Goal: Use online tool/utility: Utilize a website feature to perform a specific function

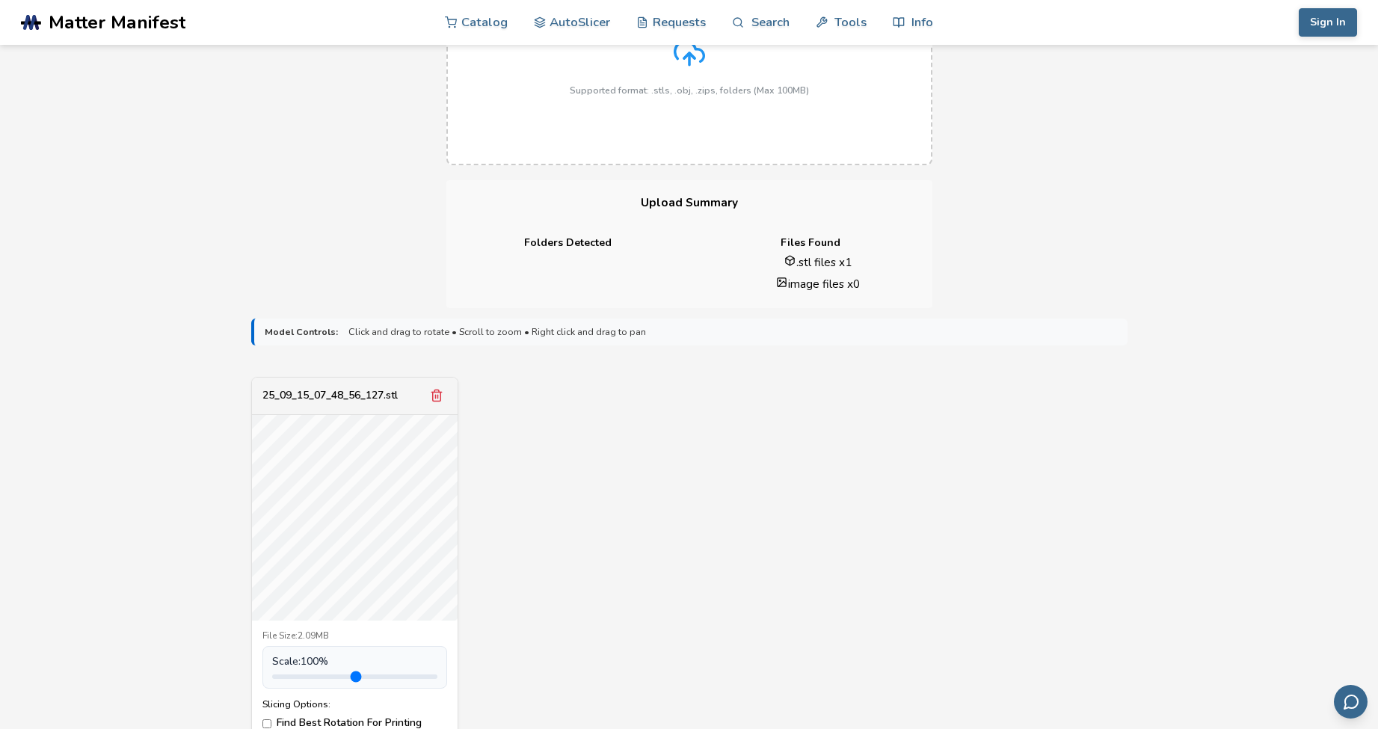
scroll to position [226, 0]
click at [442, 625] on div "25_09_15_07_48_56_127.stl File Size: 2.09MB Scale: 100 % Slicing Options: Find …" at bounding box center [354, 579] width 207 height 399
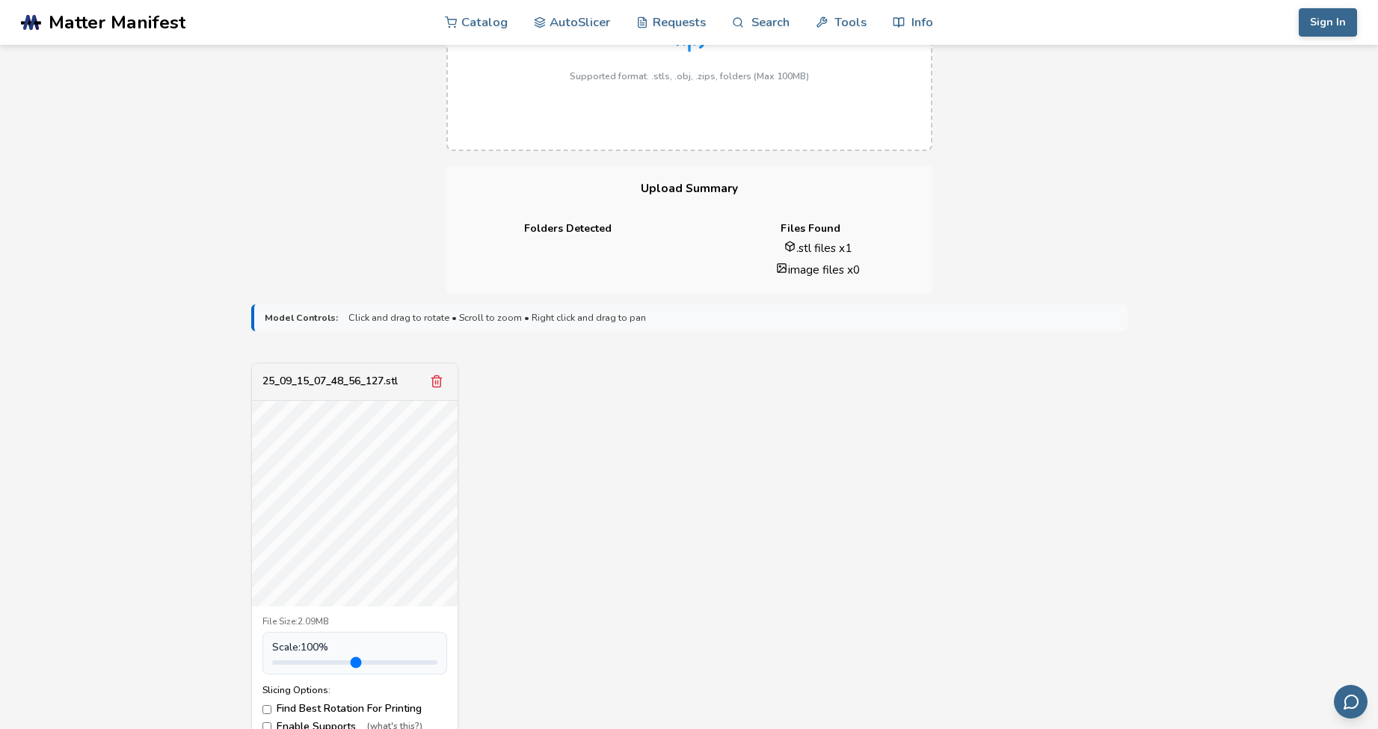
scroll to position [390, 0]
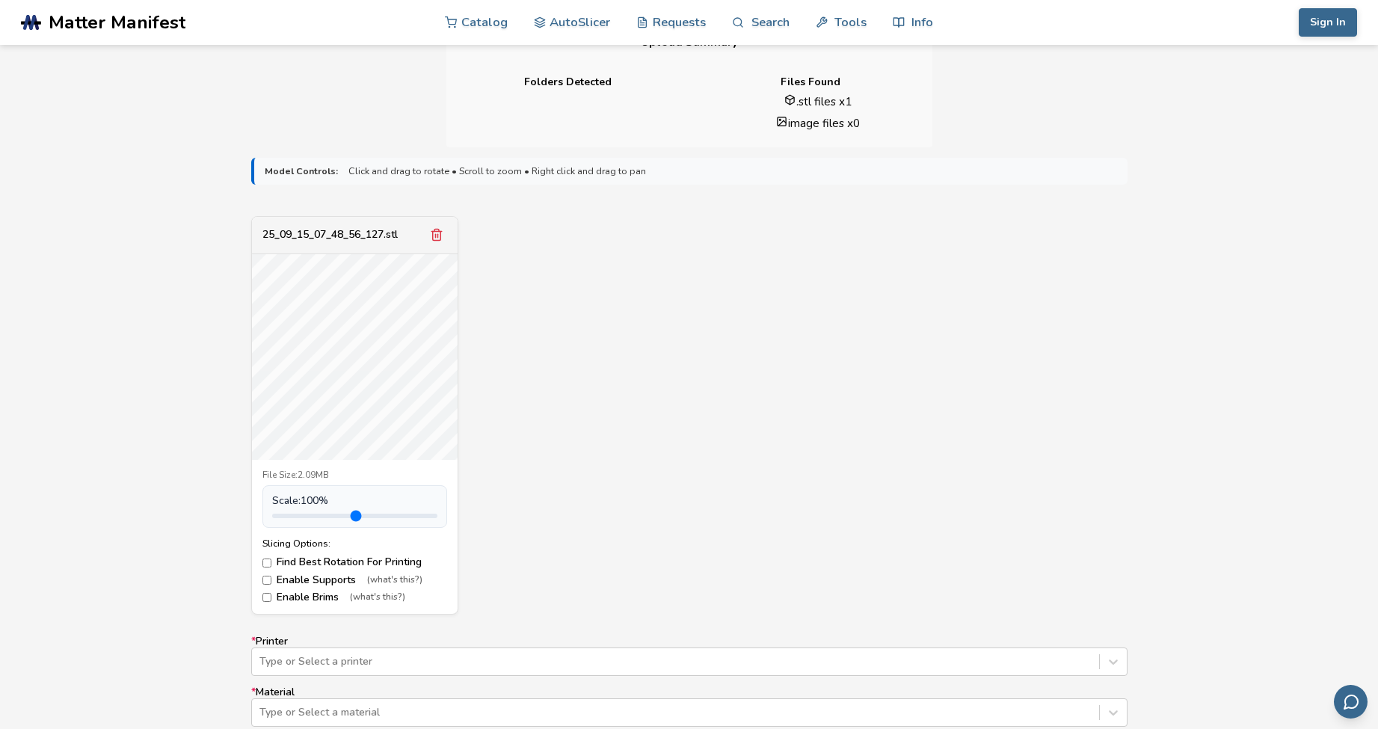
click at [380, 558] on label "Find Best Rotation For Printing" at bounding box center [354, 562] width 185 height 12
click at [321, 596] on label "Enable Brims (what's this?)" at bounding box center [354, 598] width 185 height 12
click at [521, 556] on div "25_09_15_07_48_56_127.stl File Size: 2.09MB Scale: 100 % Slicing Options: Find …" at bounding box center [689, 415] width 876 height 399
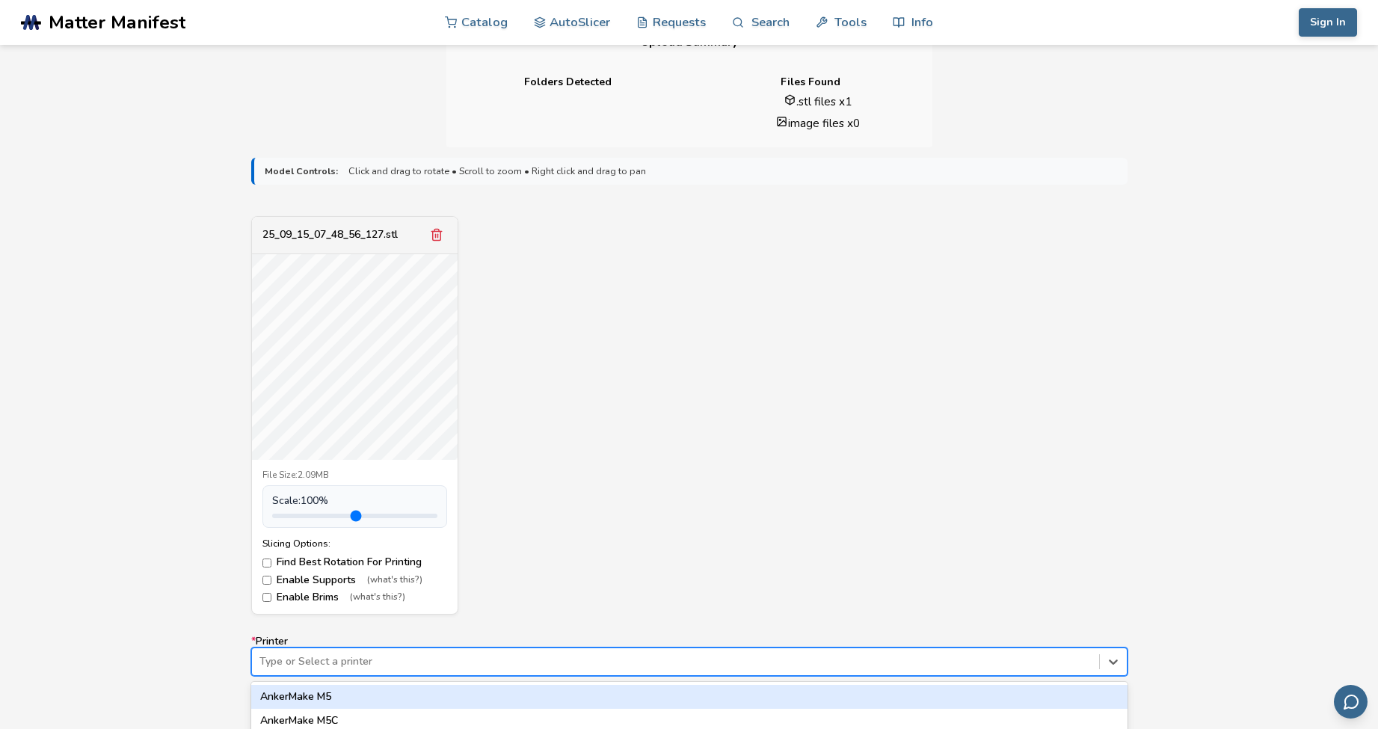
scroll to position [569, 0]
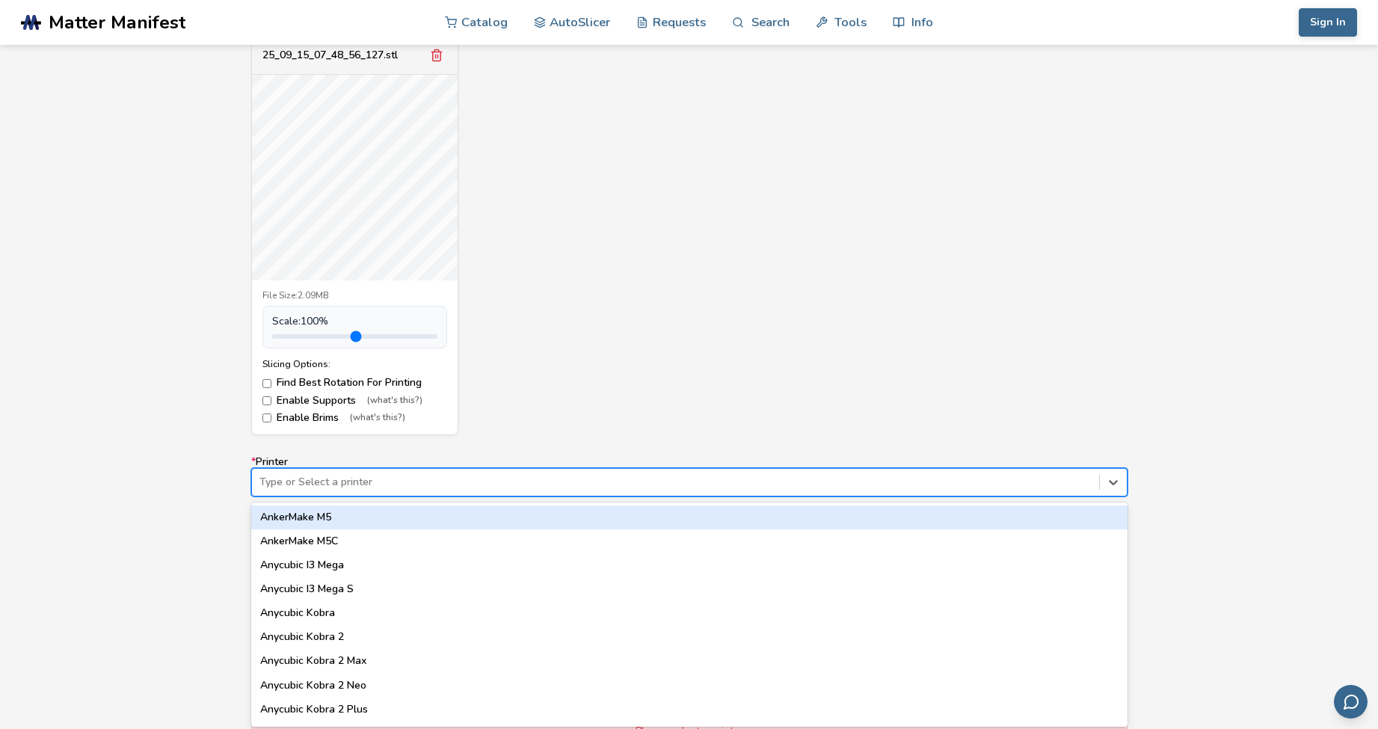
click at [477, 497] on div "AnkerMake M5, 1 of 64. 64 results available. Use Up and Down to choose options,…" at bounding box center [689, 482] width 876 height 28
type input "*****"
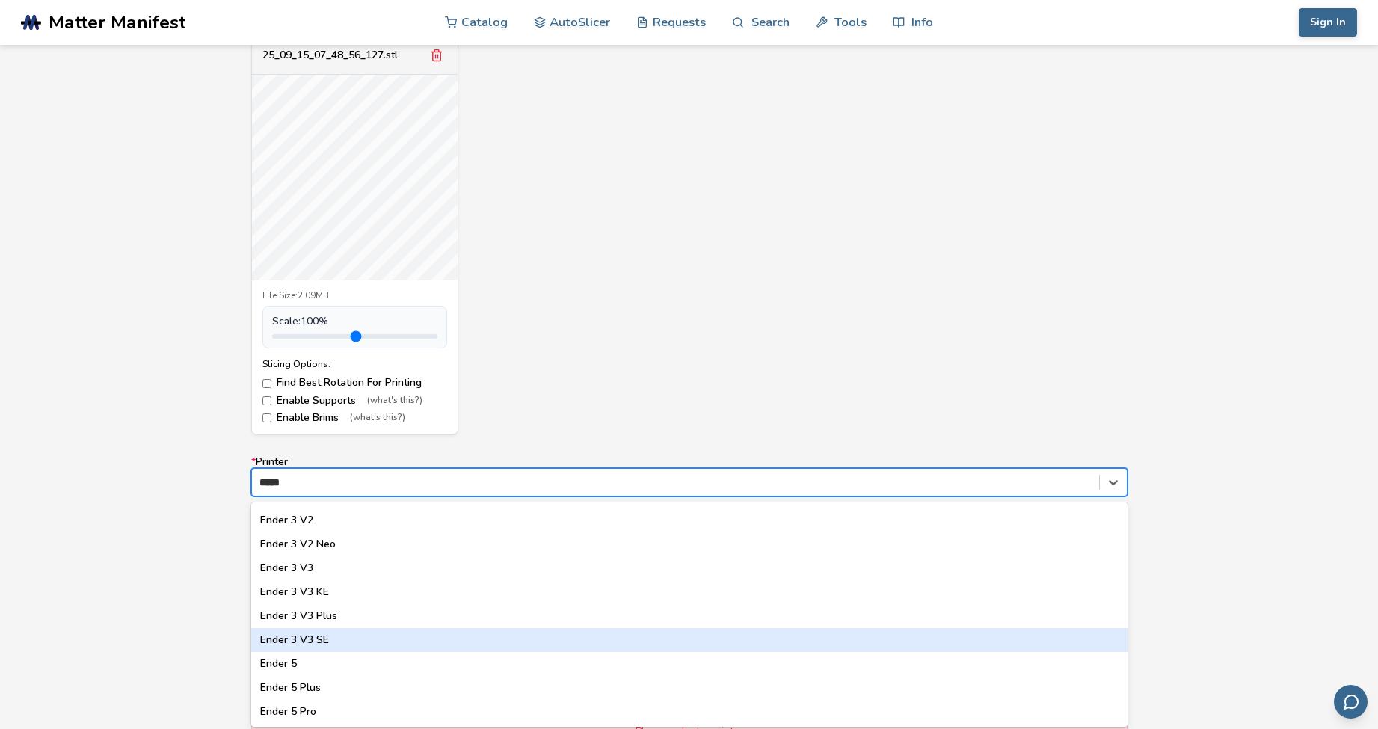
scroll to position [163, 0]
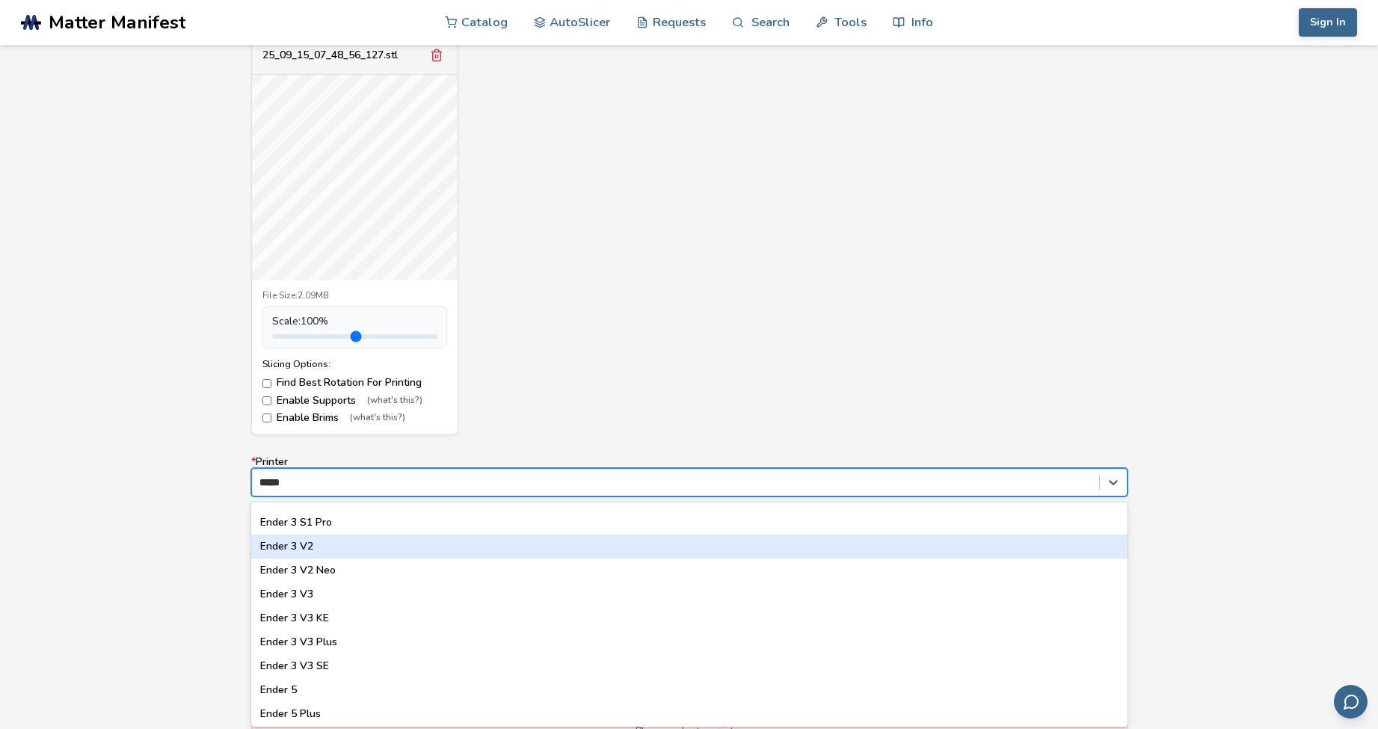
click at [322, 540] on div "Ender 3 V2" at bounding box center [689, 547] width 876 height 24
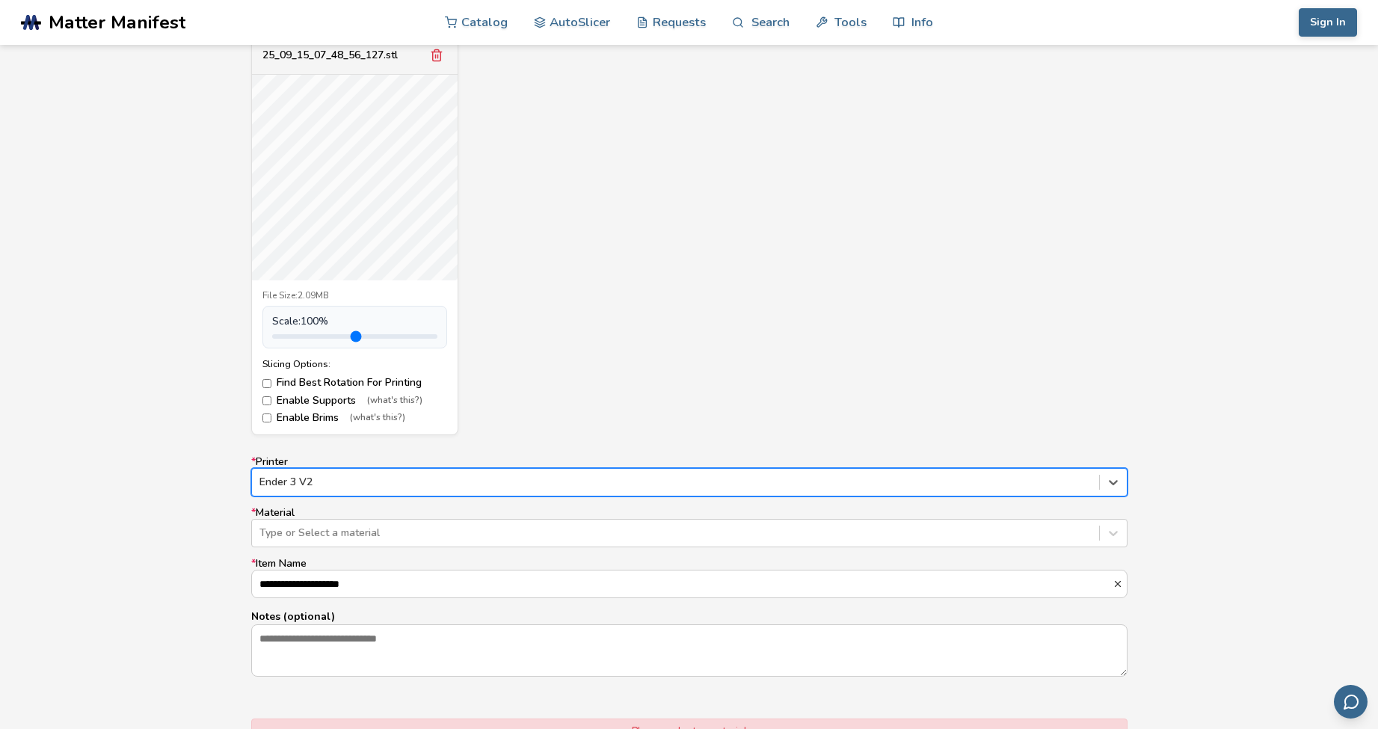
click at [706, 344] on div "25_09_15_07_48_56_127.stl File Size: 2.09MB Scale: 100 % Slicing Options: Find …" at bounding box center [689, 236] width 876 height 399
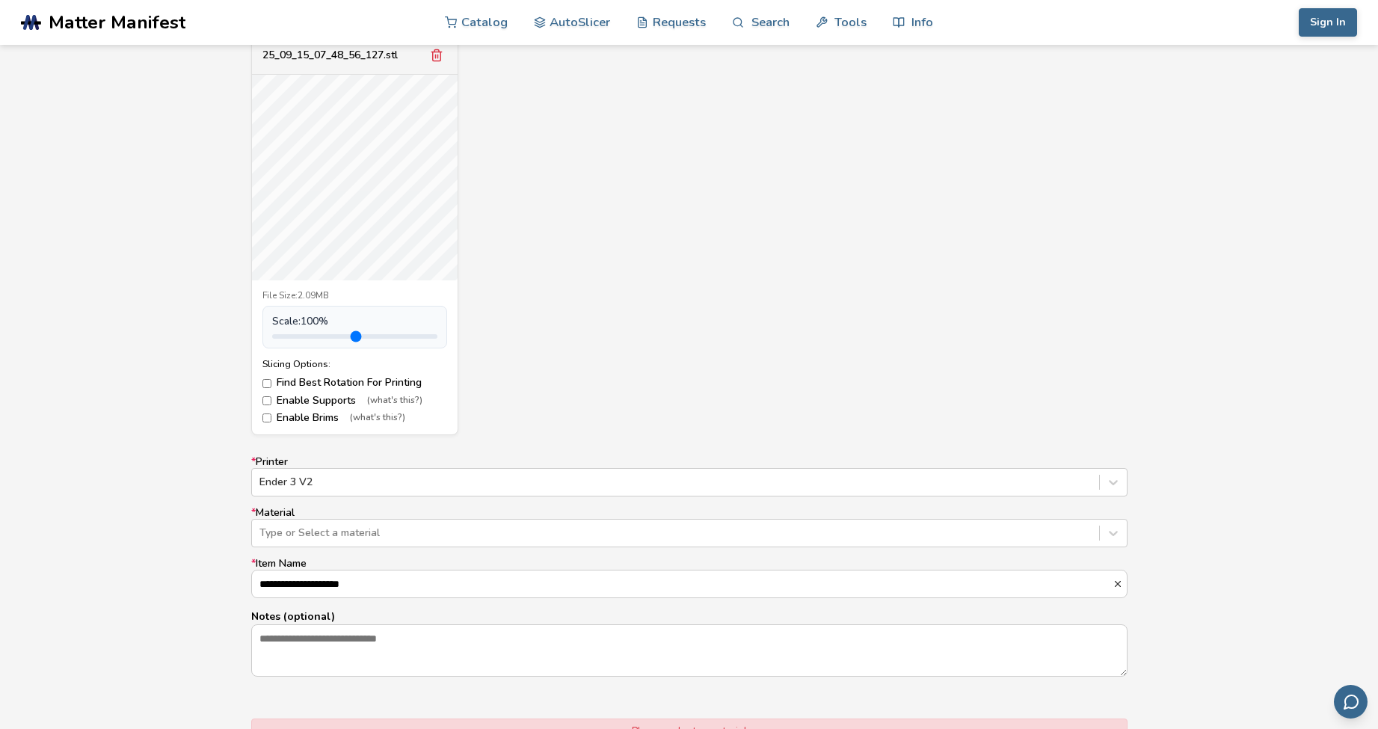
click at [635, 320] on div "25_09_15_07_48_56_127.stl File Size: 2.09MB Scale: 100 % Slicing Options: Find …" at bounding box center [689, 236] width 876 height 399
click at [458, 527] on div at bounding box center [676, 533] width 832 height 15
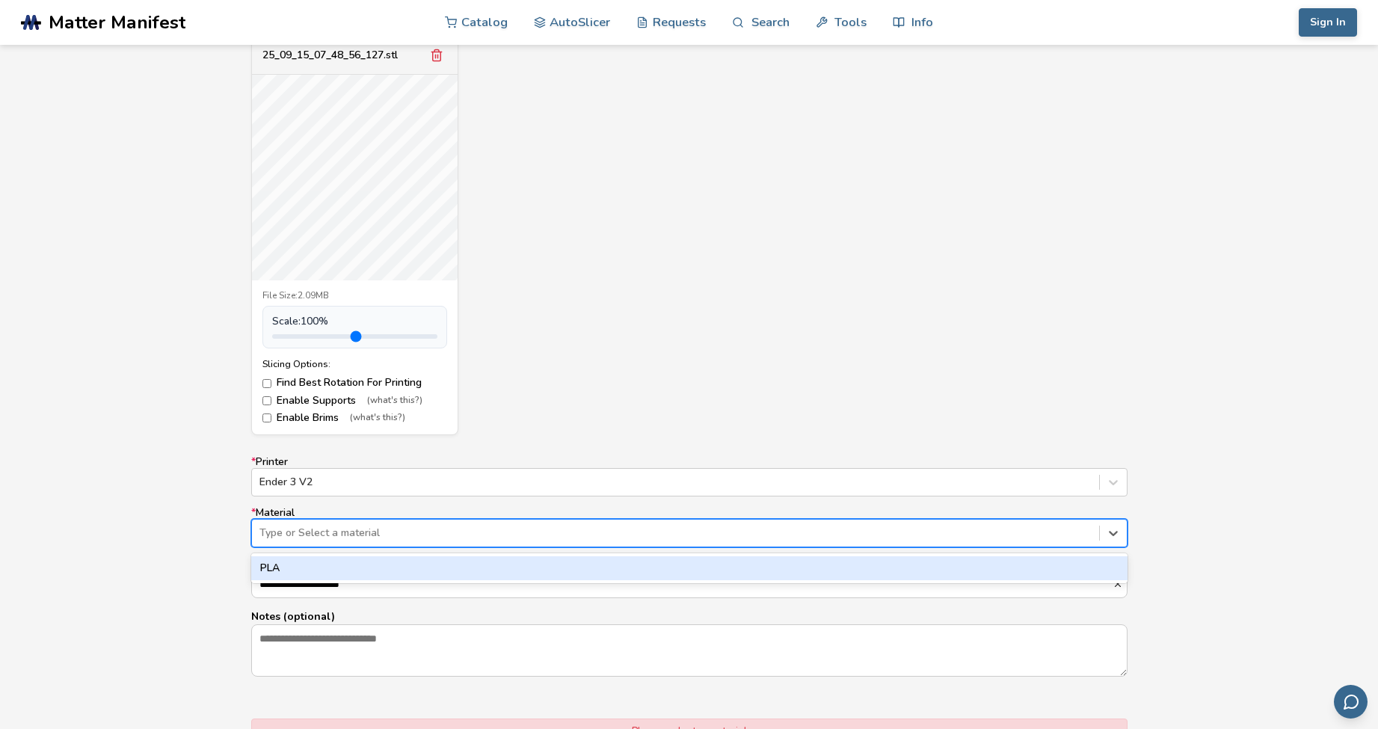
click at [433, 556] on div "PLA" at bounding box center [689, 568] width 876 height 24
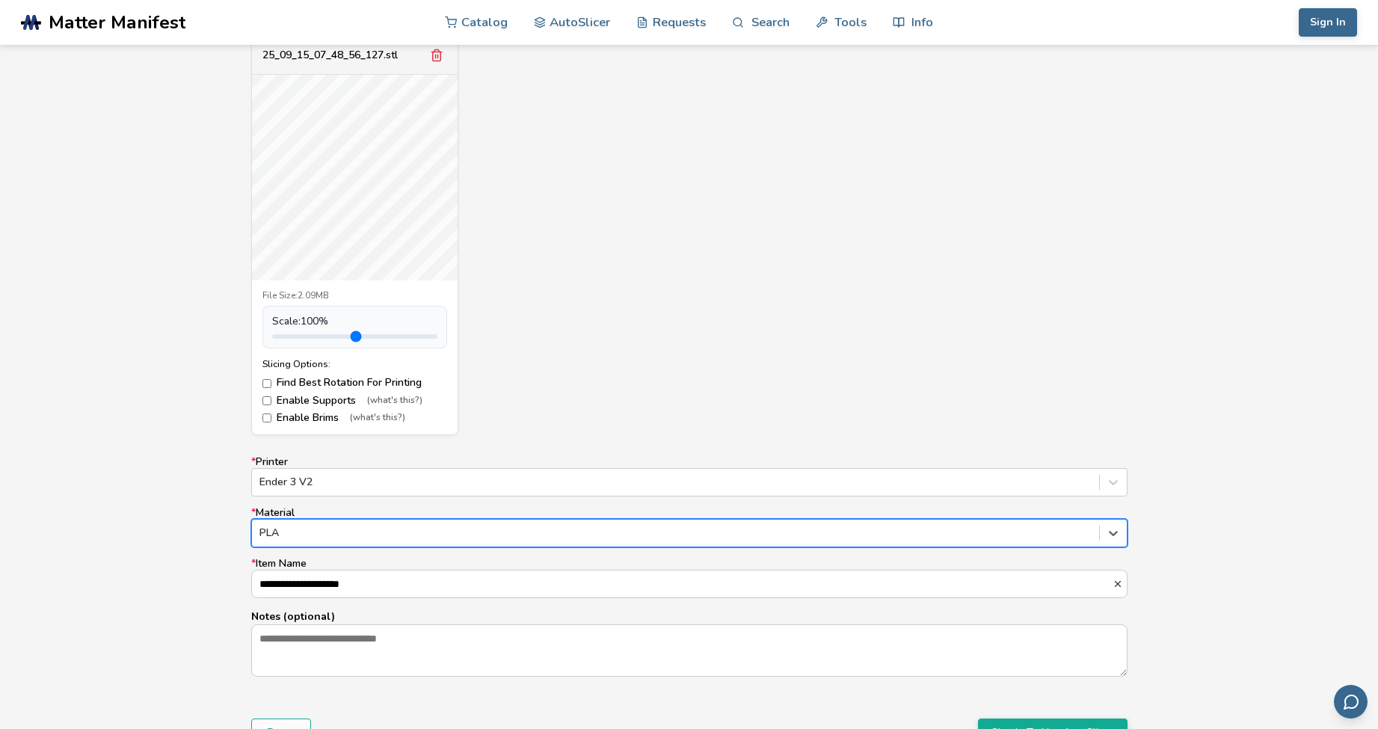
scroll to position [595, 0]
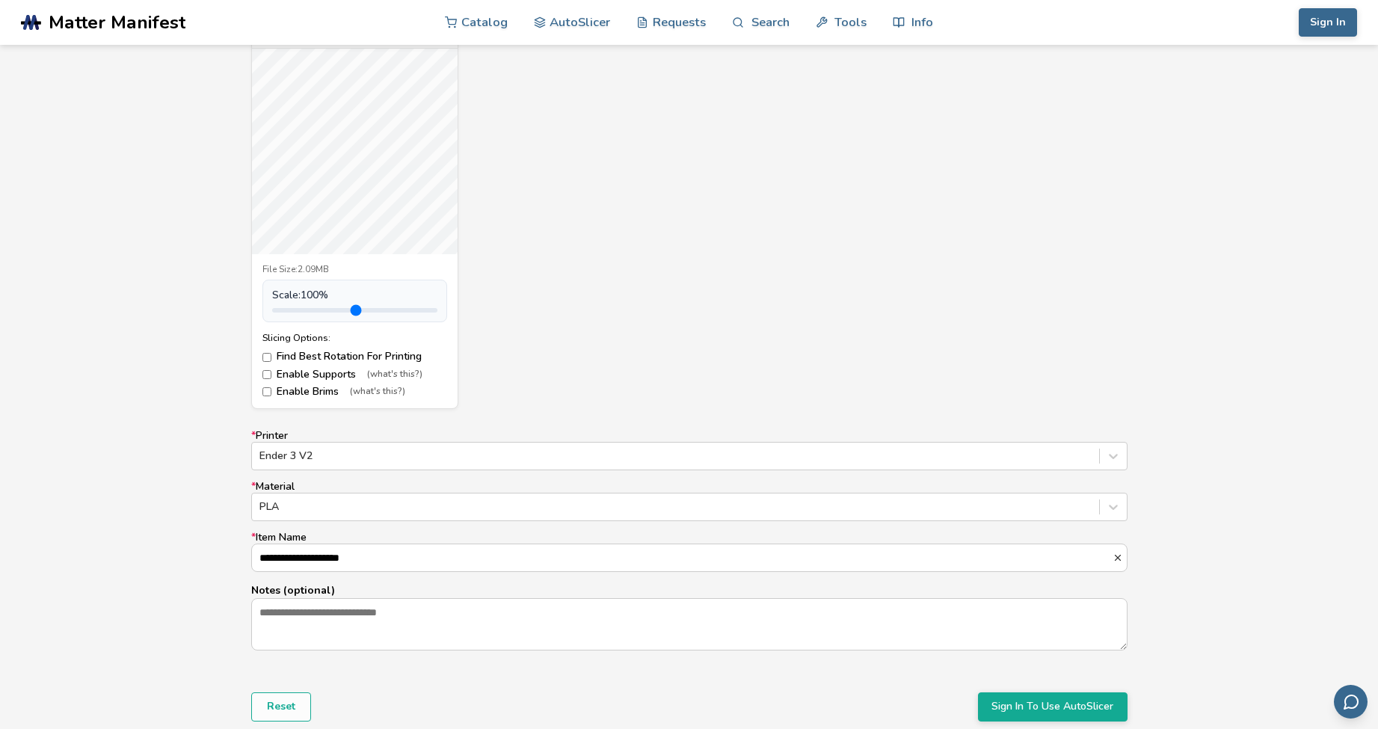
drag, startPoint x: 403, startPoint y: 546, endPoint x: 77, endPoint y: 544, distance: 326.1
click at [77, 544] on div "**********" at bounding box center [689, 361] width 1378 height 838
click at [443, 556] on input "**********" at bounding box center [682, 557] width 861 height 27
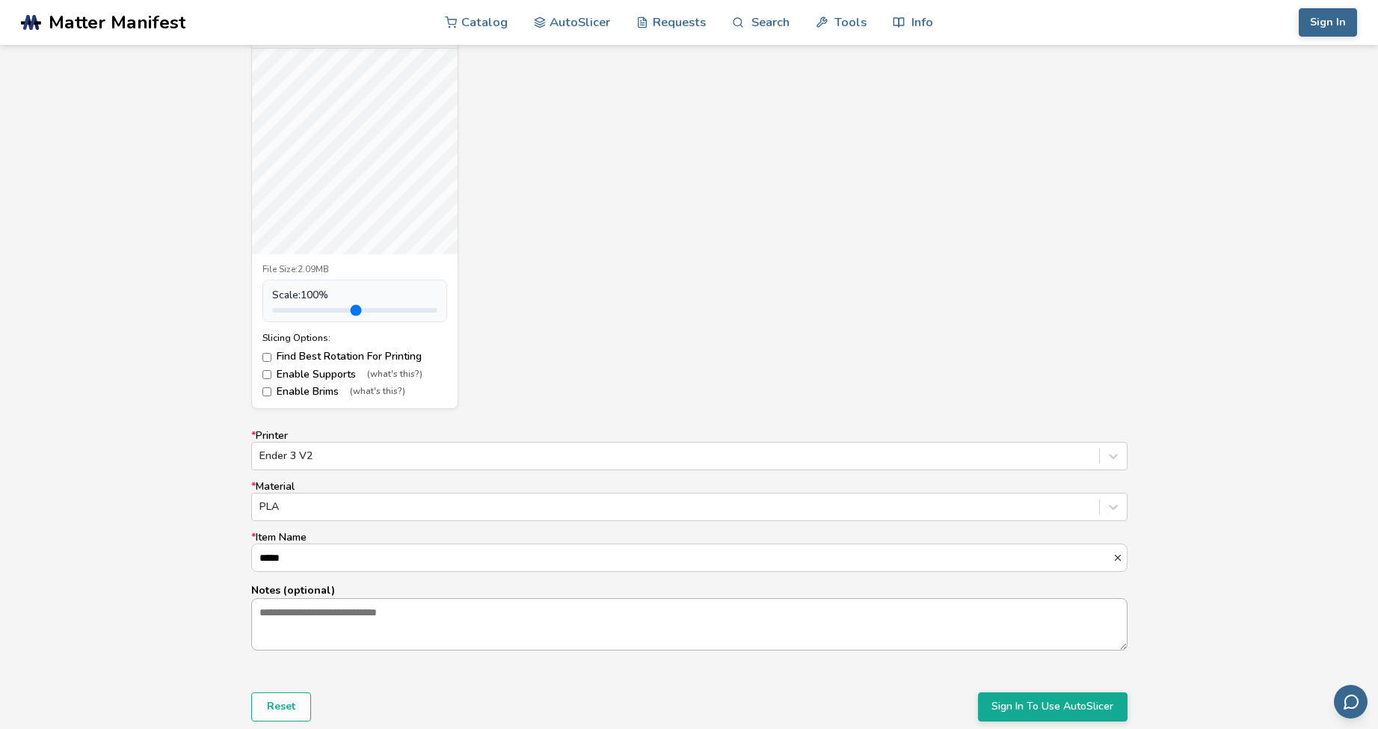
type input "*****"
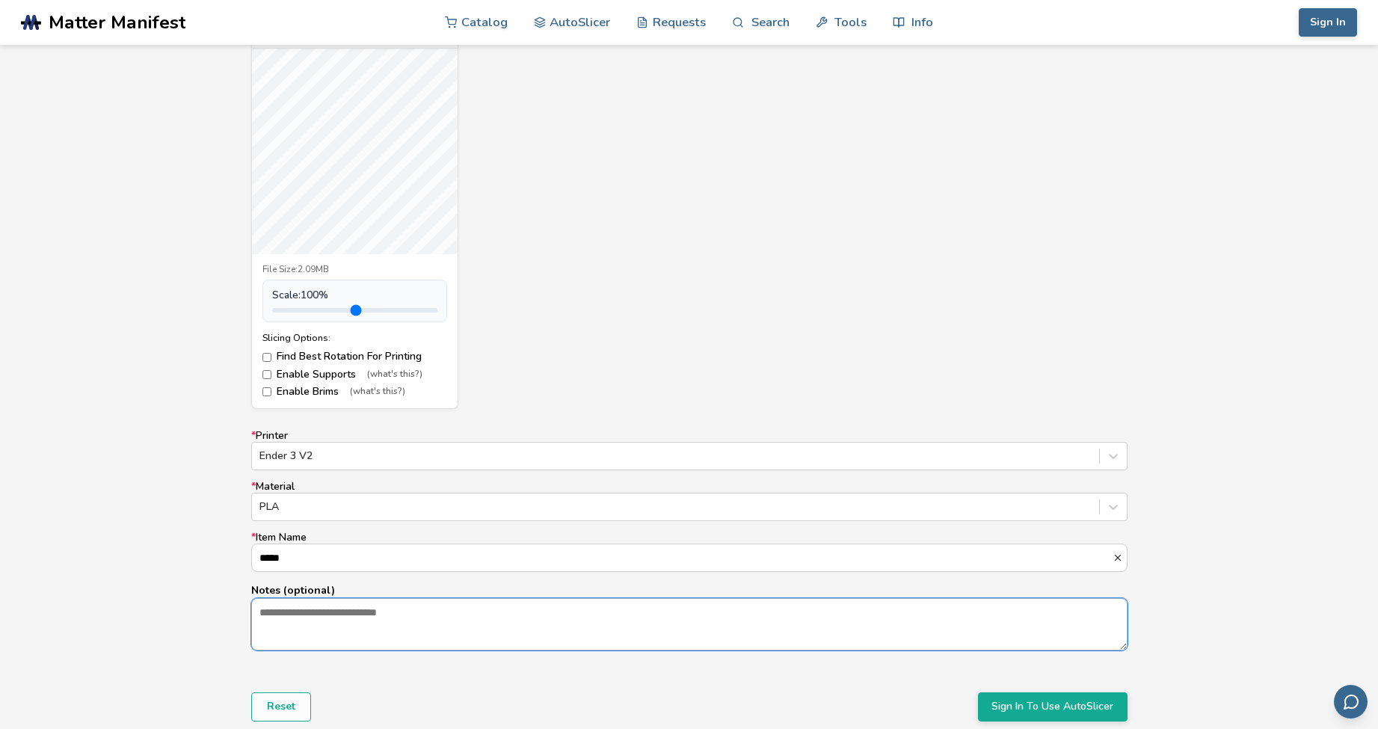
click at [401, 625] on textarea "Notes (optional)" at bounding box center [689, 624] width 875 height 51
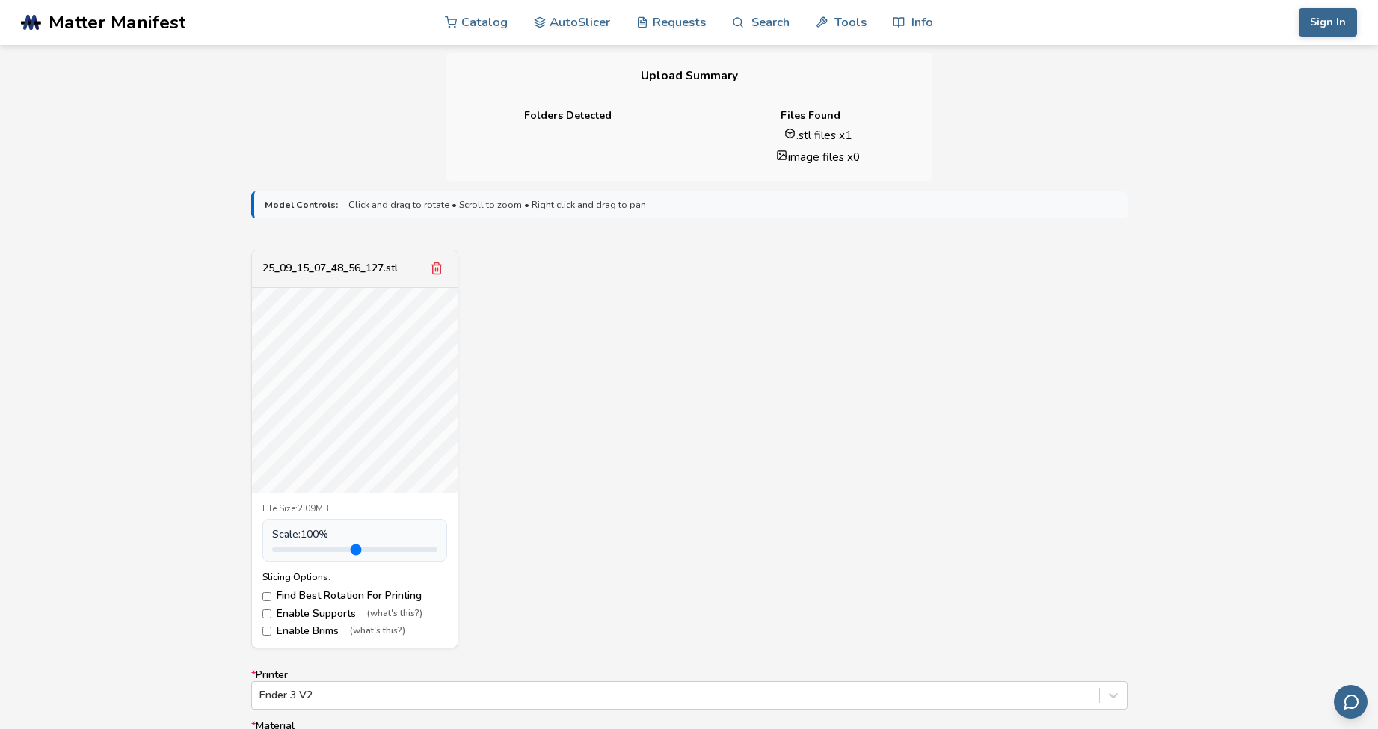
scroll to position [0, 0]
